Goal: Navigation & Orientation: Find specific page/section

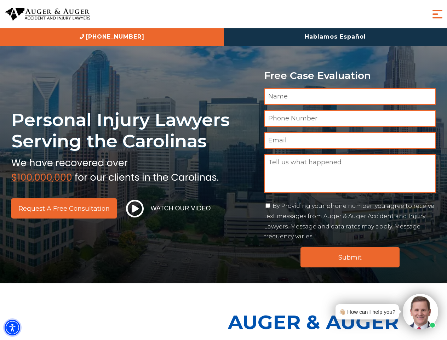
click at [12, 328] on img "Accessibility Menu" at bounding box center [13, 328] width 16 height 16
